Goal: Information Seeking & Learning: Check status

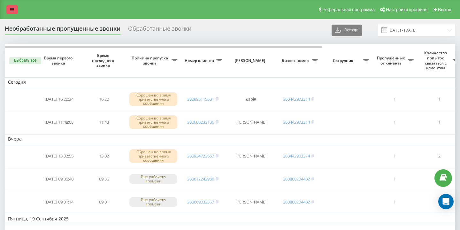
click at [12, 11] on icon at bounding box center [12, 9] width 4 height 4
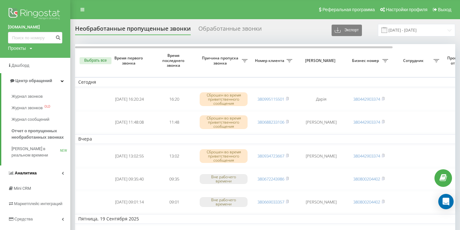
click at [59, 171] on link "Аналитика" at bounding box center [35, 172] width 70 height 15
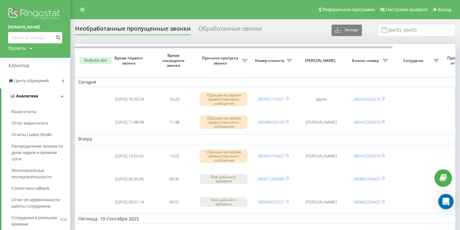
scroll to position [16, 0]
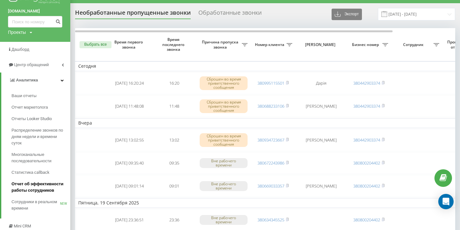
click at [41, 189] on span "Отчет об эффективности работы сотрудников" at bounding box center [39, 187] width 56 height 13
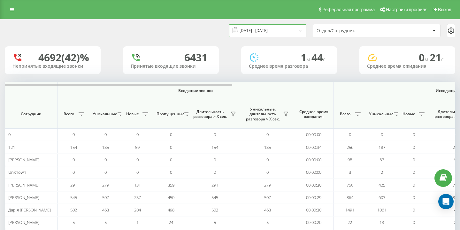
click at [259, 32] on input "21.08.2025 - 21.09.2025" at bounding box center [267, 30] width 77 height 12
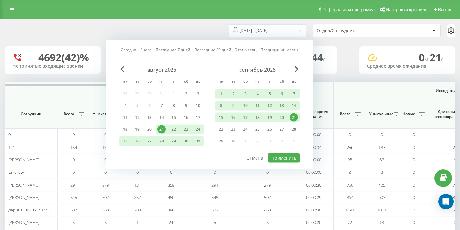
click at [295, 117] on div "21" at bounding box center [294, 117] width 8 height 8
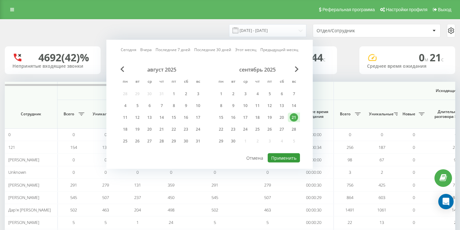
click at [294, 154] on button "Применить" at bounding box center [284, 157] width 32 height 9
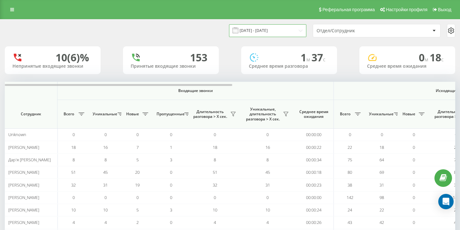
click at [285, 32] on input "21.09.2025 - 21.09.2025" at bounding box center [267, 30] width 77 height 12
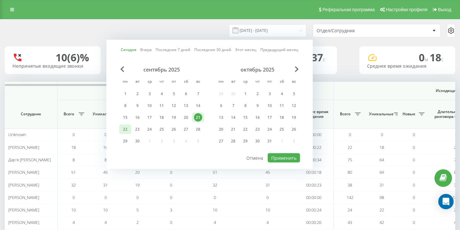
click at [124, 127] on div "22" at bounding box center [125, 129] width 8 height 8
click at [275, 156] on button "Применить" at bounding box center [284, 157] width 32 height 9
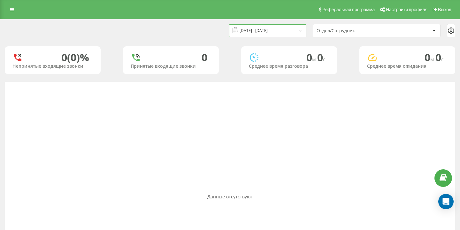
click at [289, 33] on input "22.09.2025 - 22.09.2025" at bounding box center [267, 30] width 77 height 12
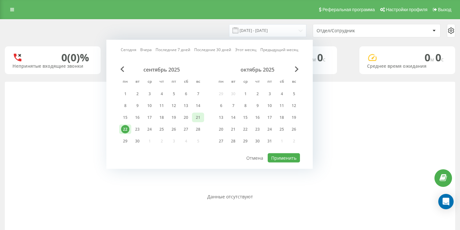
click at [197, 118] on div "21" at bounding box center [198, 117] width 8 height 8
click at [280, 160] on button "Применить" at bounding box center [284, 157] width 32 height 9
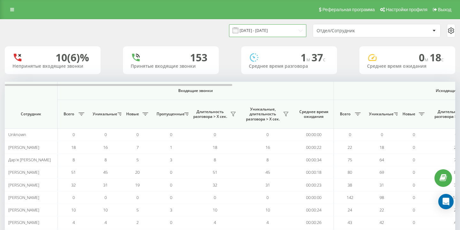
click at [276, 30] on input "21.09.2025 - 21.09.2025" at bounding box center [267, 30] width 77 height 12
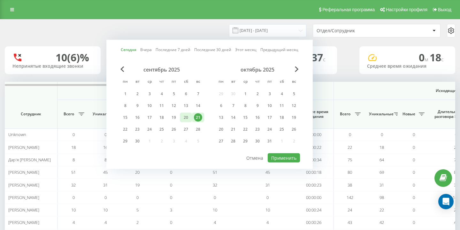
click at [184, 118] on div "20" at bounding box center [186, 117] width 8 height 8
click at [289, 159] on button "Применить" at bounding box center [284, 157] width 32 height 9
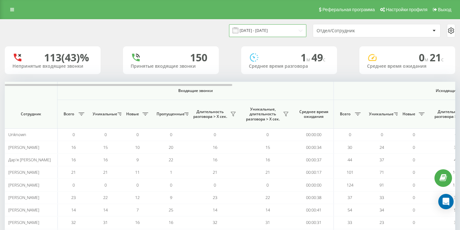
click at [283, 31] on input "20.09.2025 - 20.09.2025" at bounding box center [267, 30] width 77 height 12
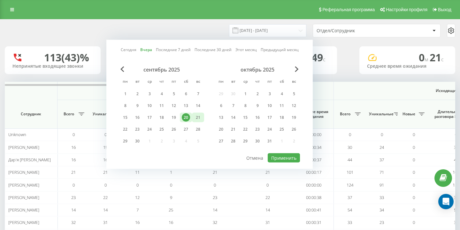
click at [193, 119] on div "21" at bounding box center [198, 118] width 12 height 10
click at [288, 156] on button "Применить" at bounding box center [284, 157] width 32 height 9
type input "21.09.2025 - 21.09.2025"
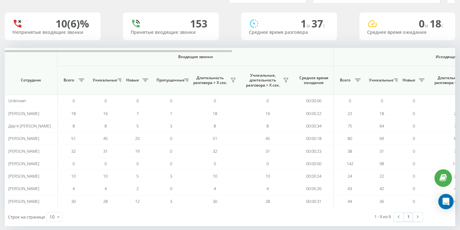
scroll to position [43, 0]
